Goal: Information Seeking & Learning: Learn about a topic

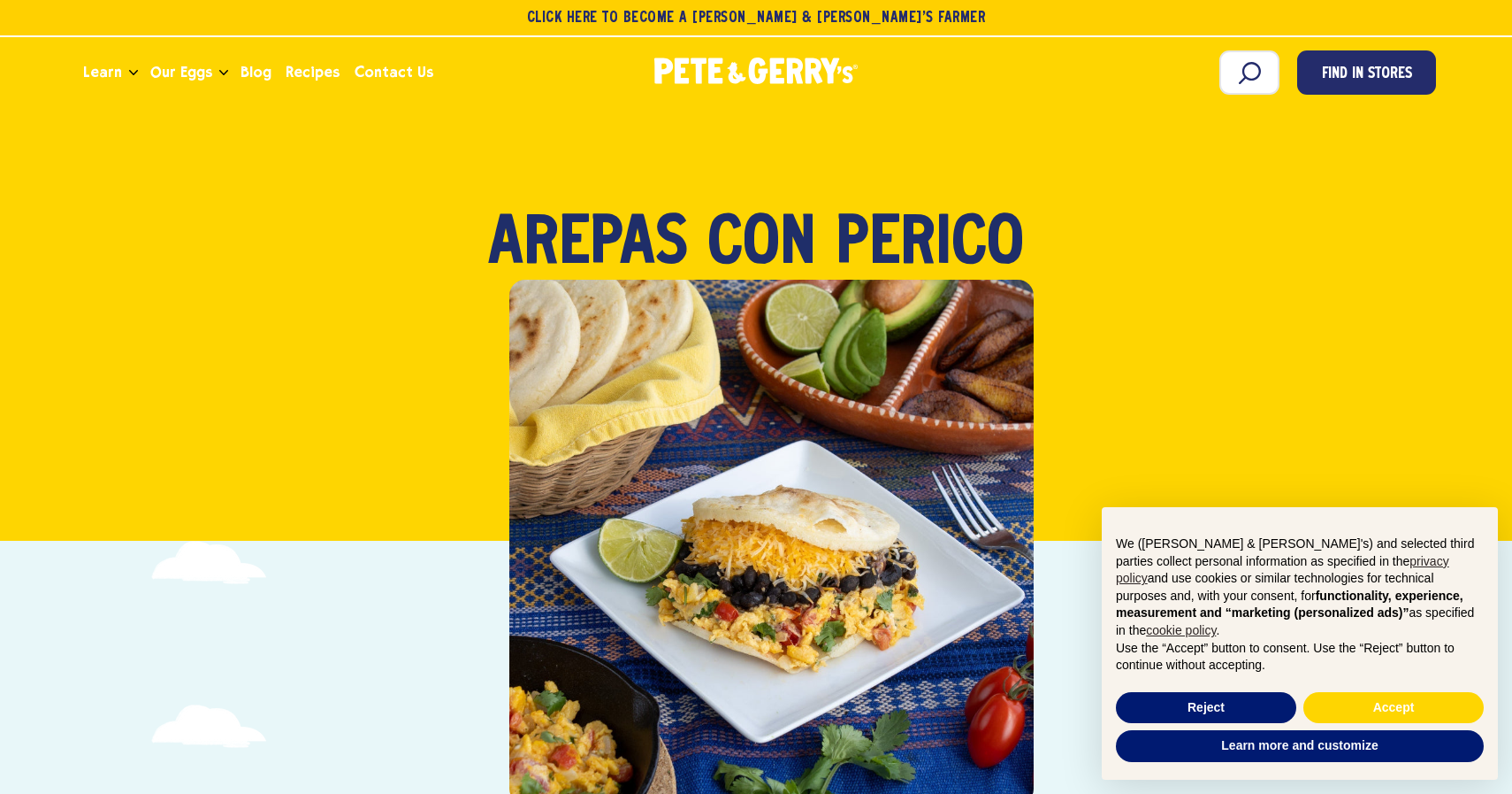
click at [1250, 388] on div "Breakfast Arepas con Perico" at bounding box center [756, 344] width 1500 height 395
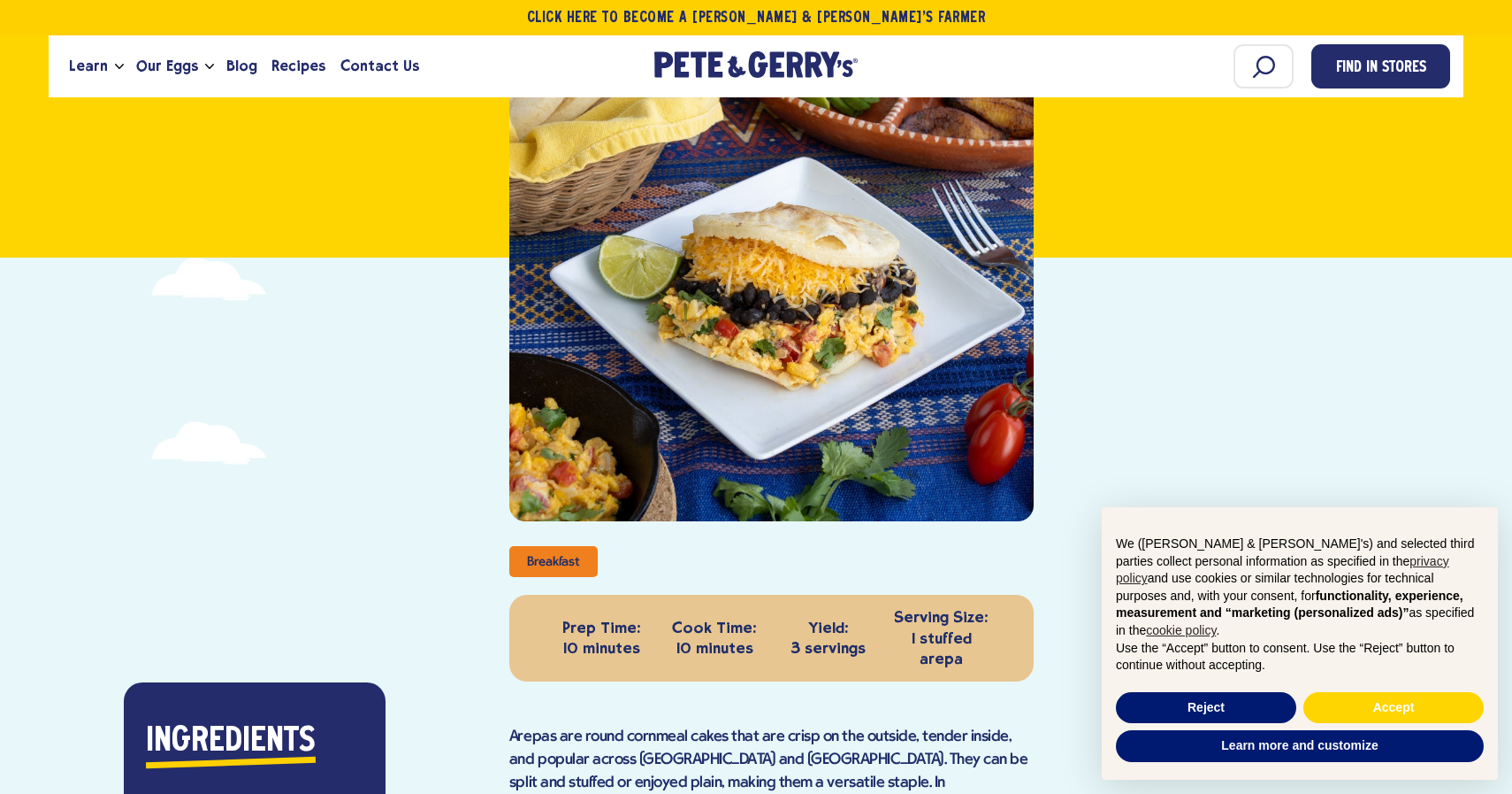
scroll to position [318, 0]
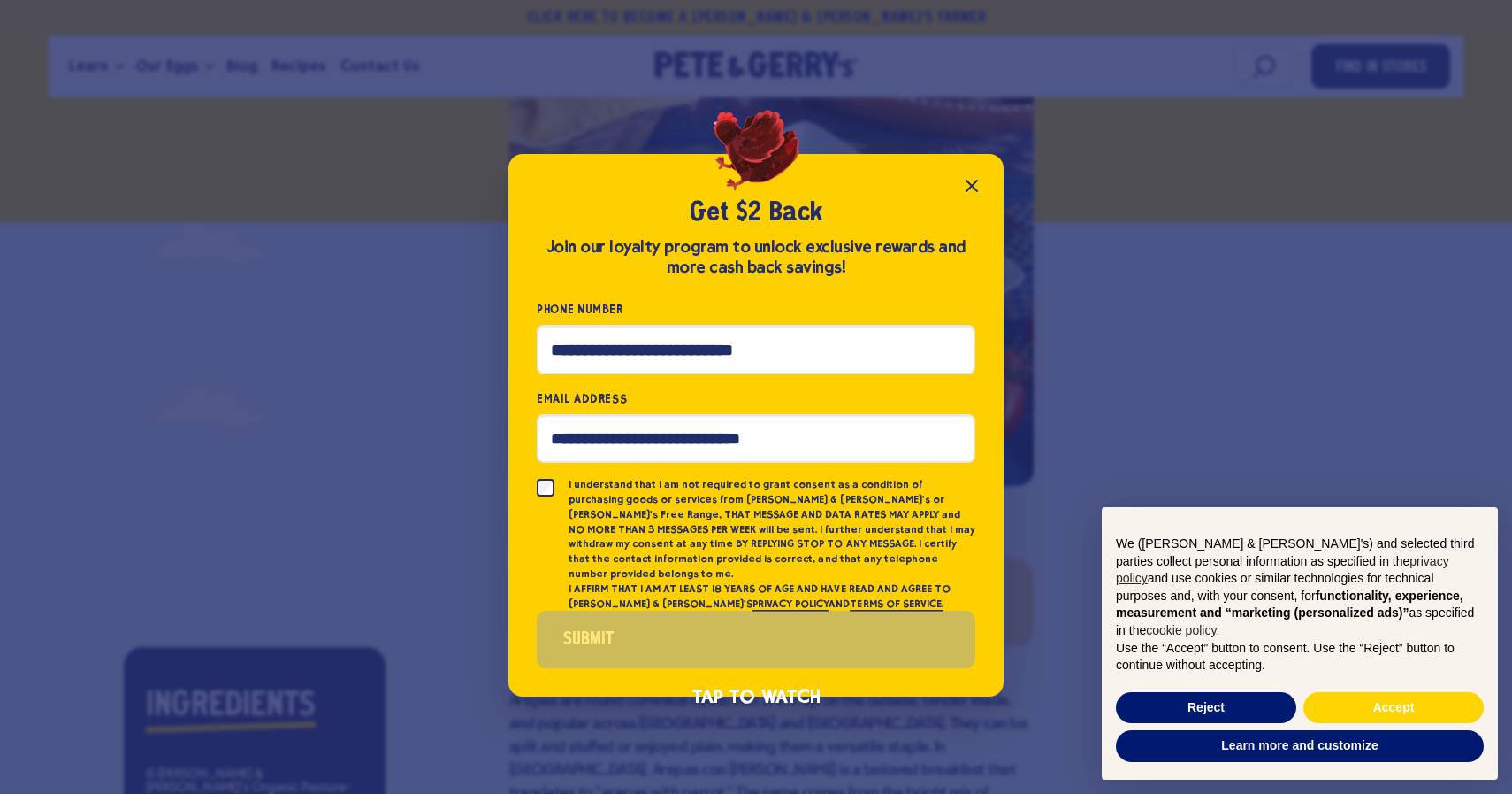
click at [971, 191] on icon "Close popup" at bounding box center [972, 185] width 10 height 10
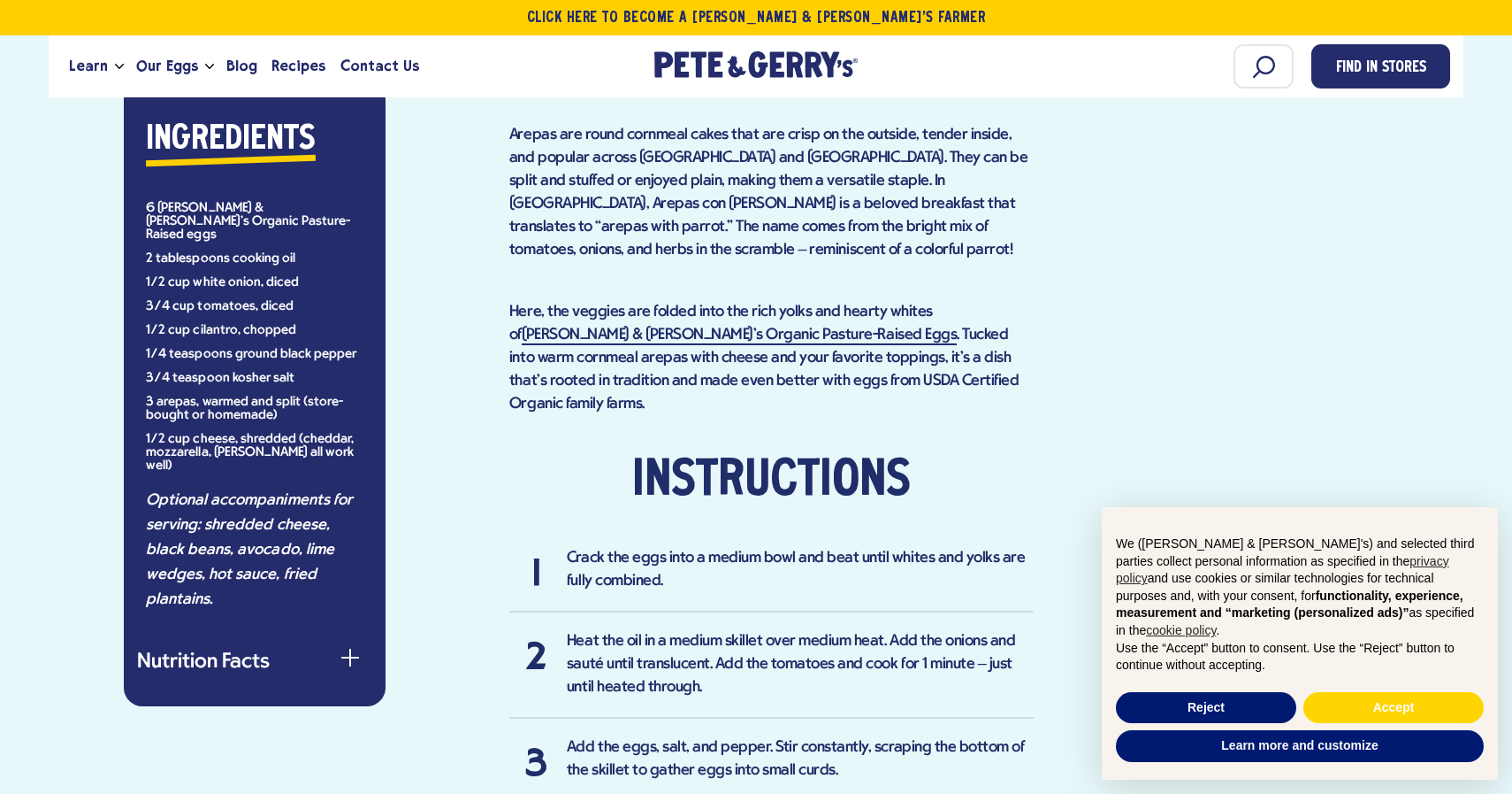
scroll to position [849, 0]
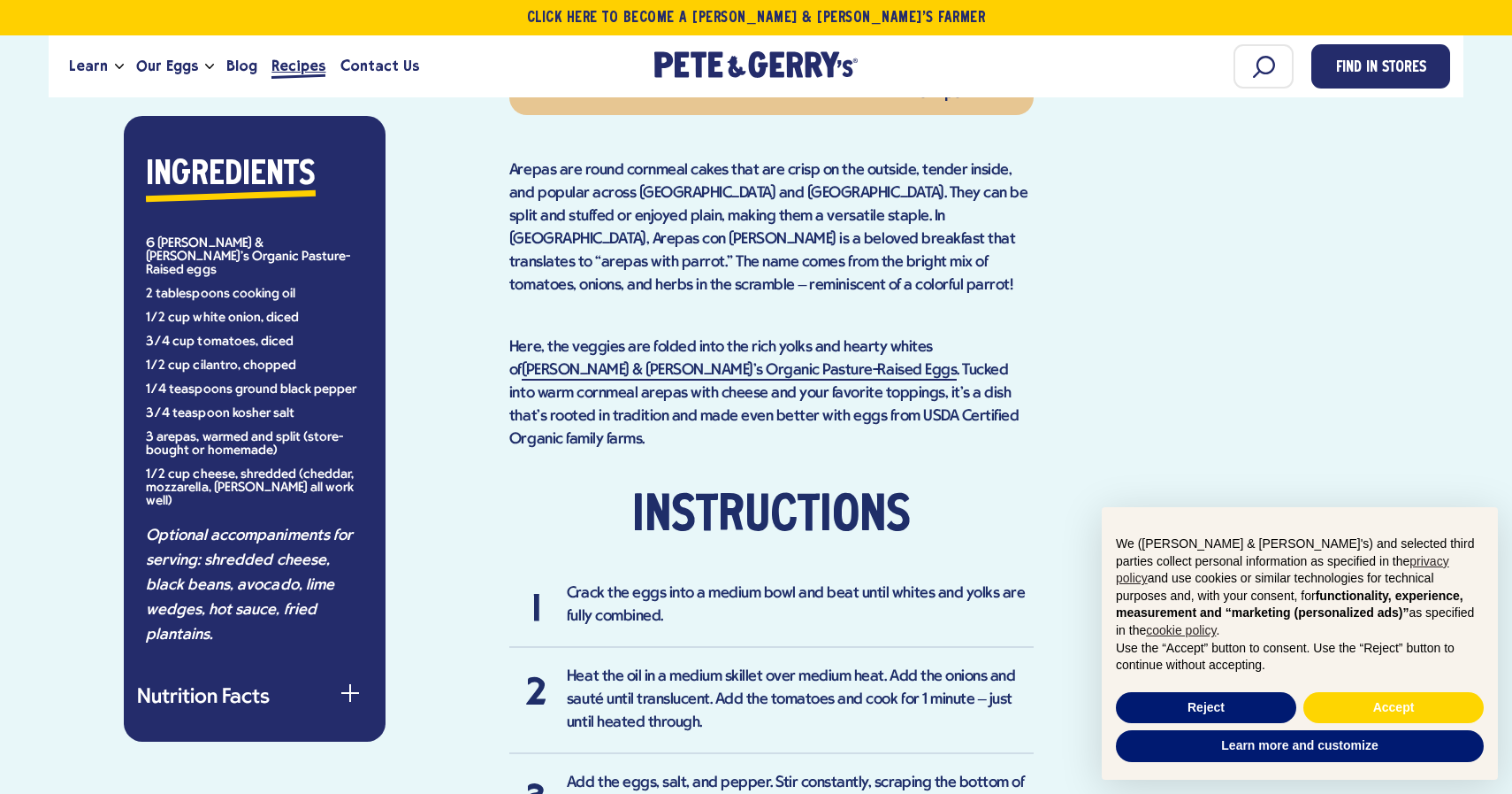
click at [296, 68] on span "Recipes" at bounding box center [298, 66] width 54 height 22
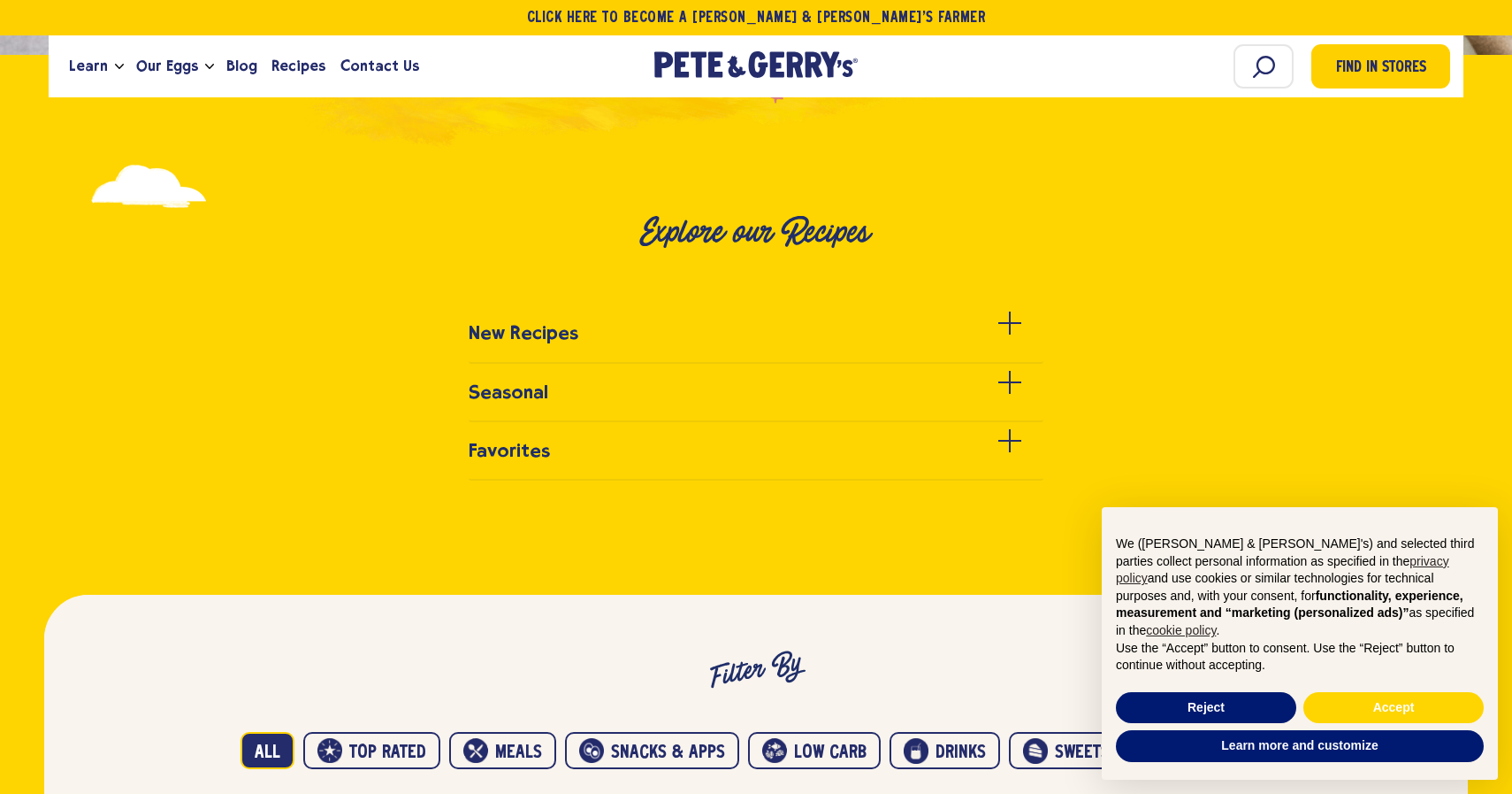
scroll to position [496, 0]
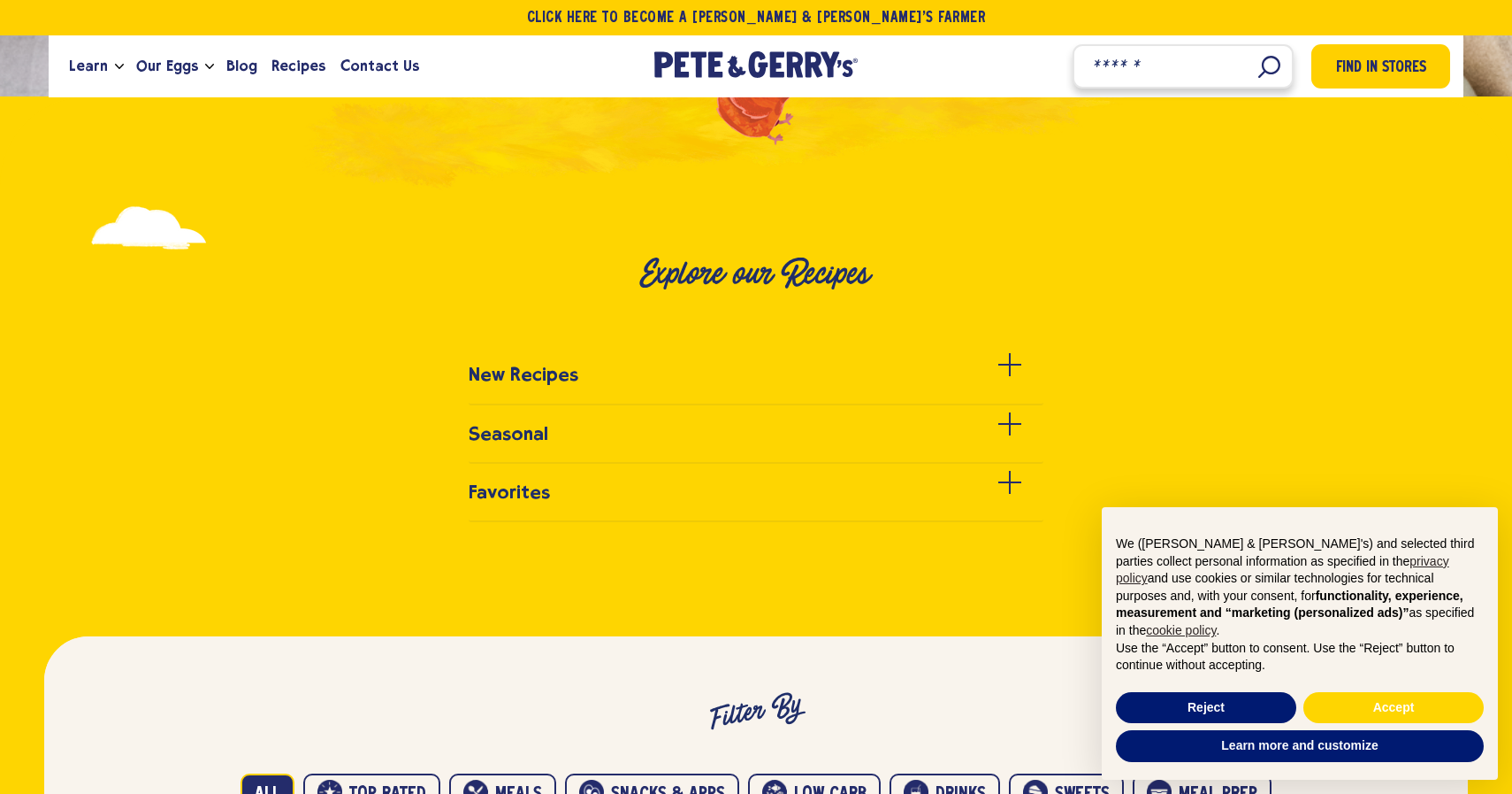
click at [1267, 64] on input "Search" at bounding box center [1183, 66] width 221 height 44
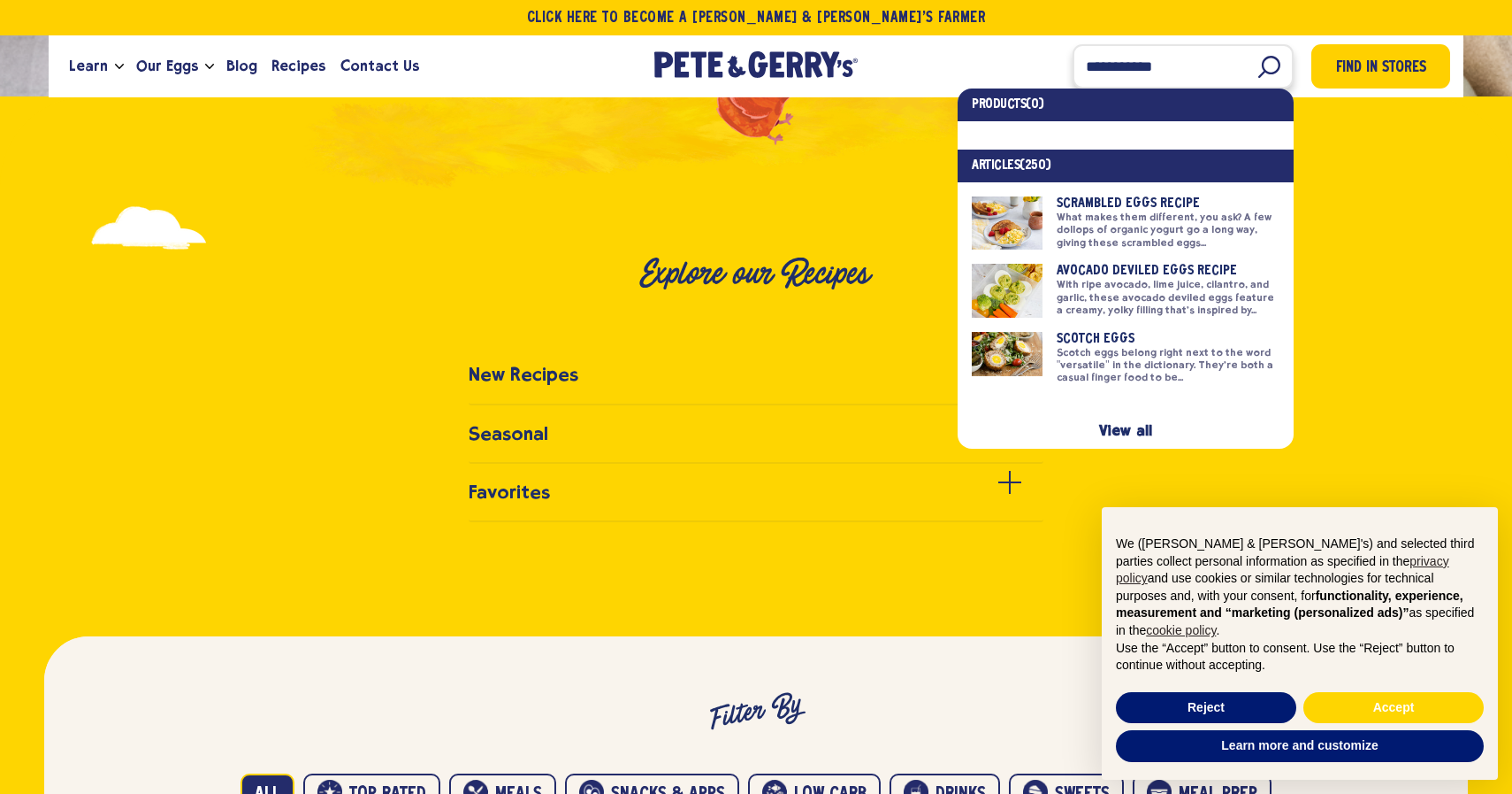
type input "**********"
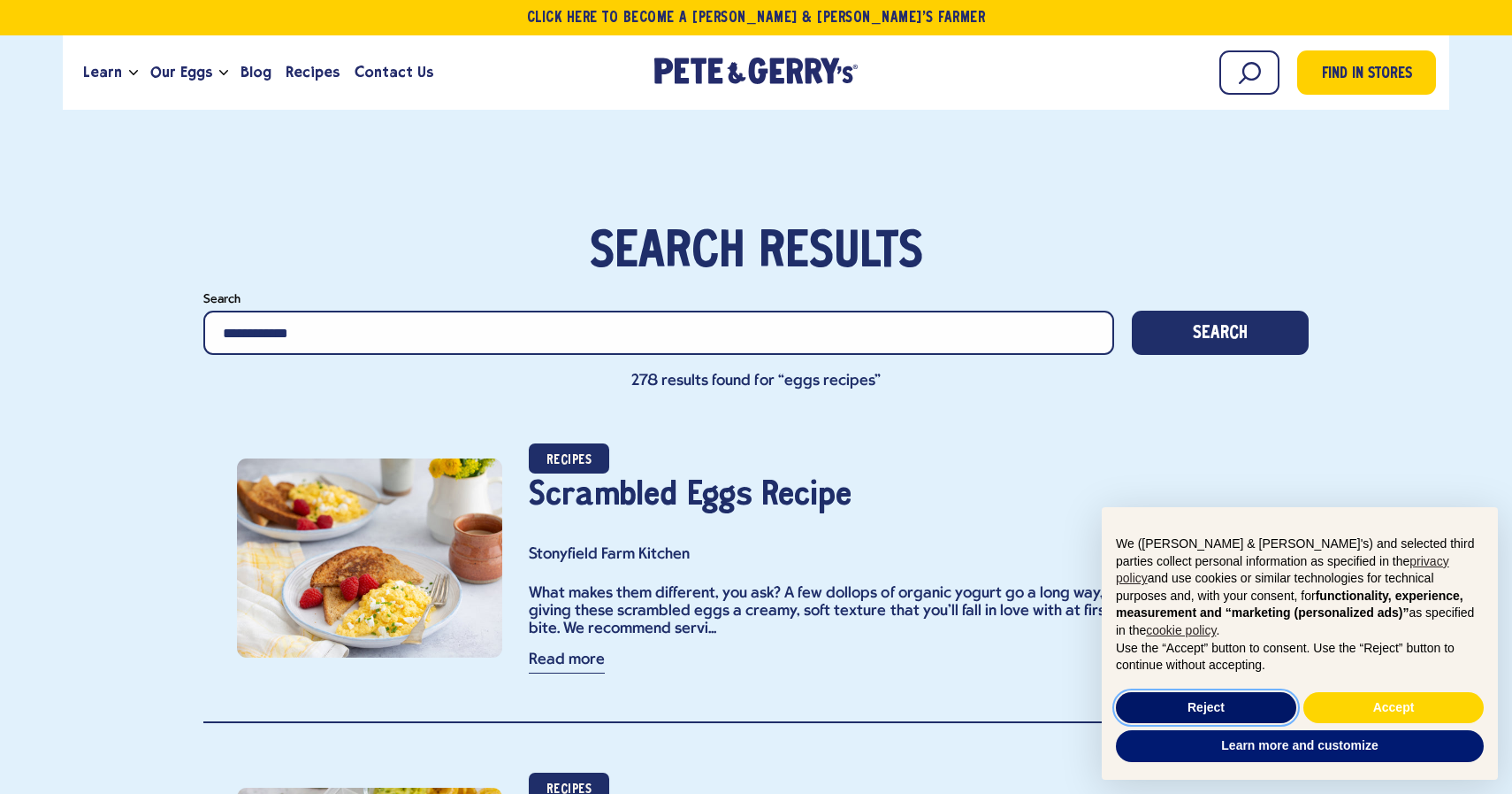
click at [1247, 707] on button "Reject" at bounding box center [1205, 707] width 180 height 31
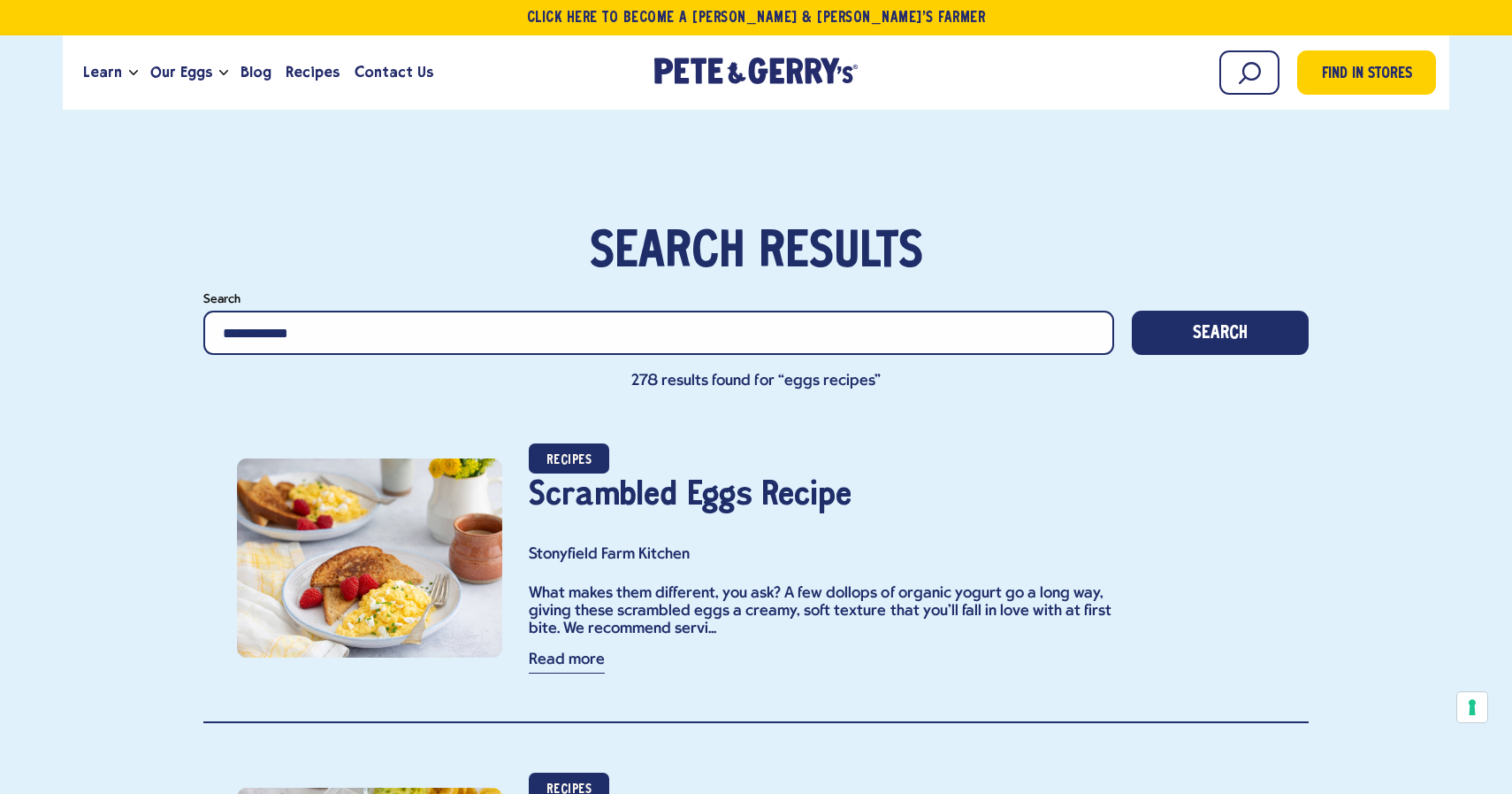
click at [1251, 609] on div "Recipes Scrambled Eggs Recipe Stonyfield Farm Kitchen What makes them different…" at bounding box center [889, 557] width 774 height 239
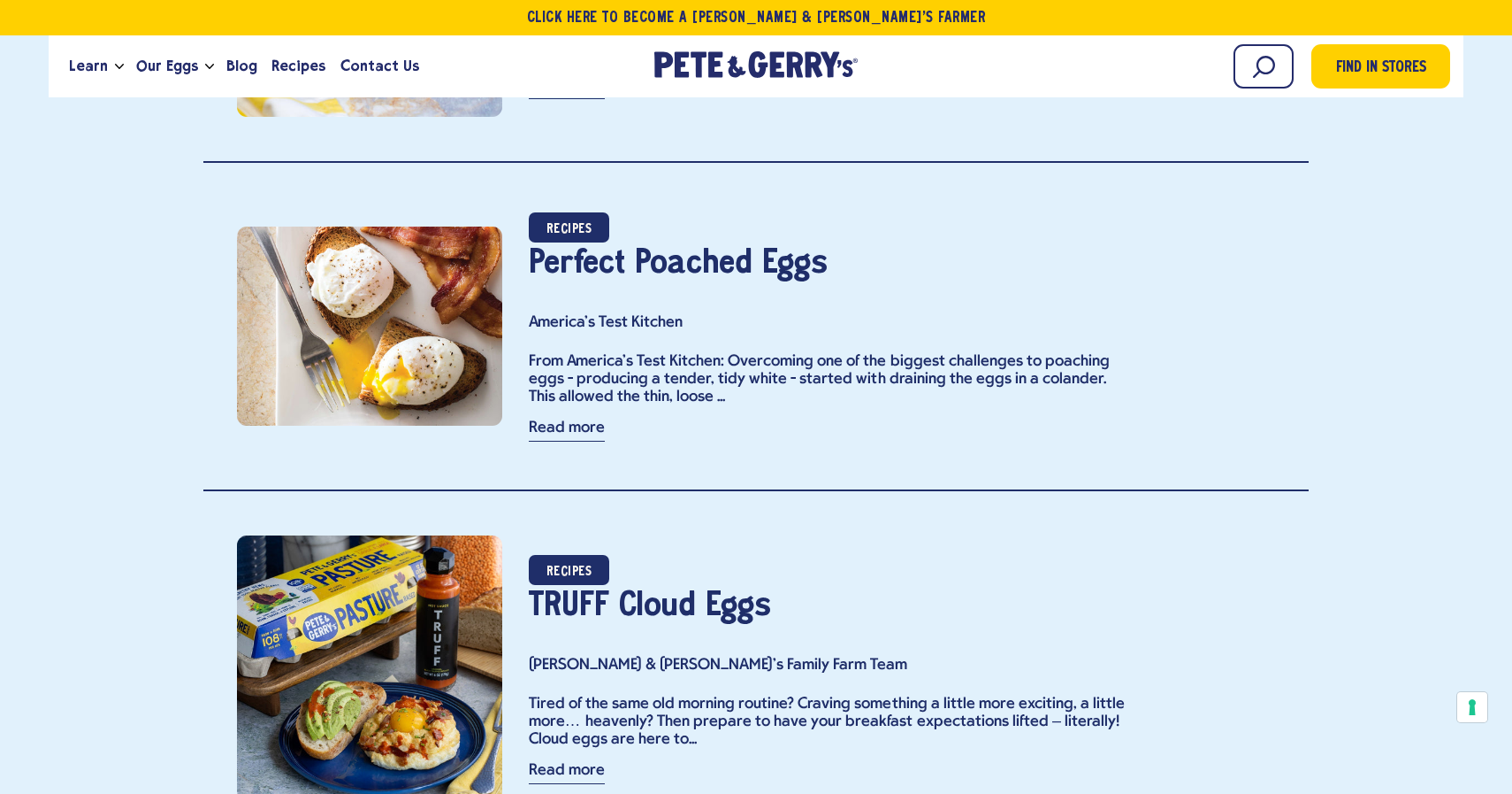
scroll to position [5627, 0]
